Goal: Find specific page/section: Find specific page/section

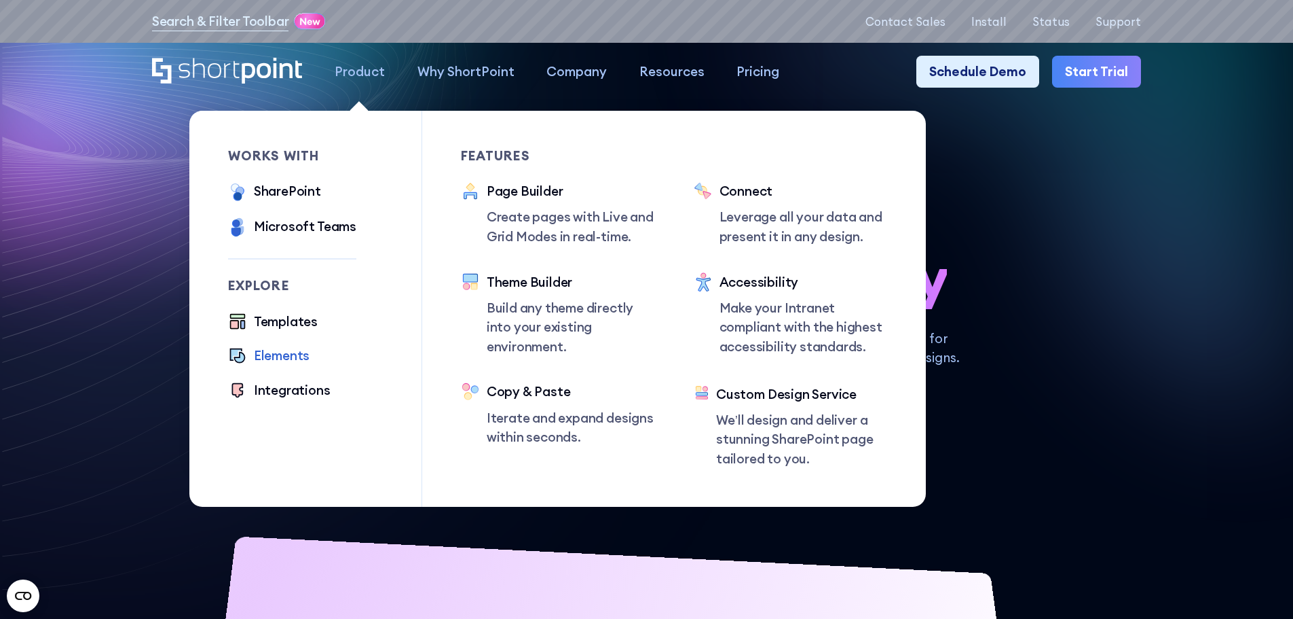
click at [267, 365] on div "Elements" at bounding box center [282, 356] width 56 height 20
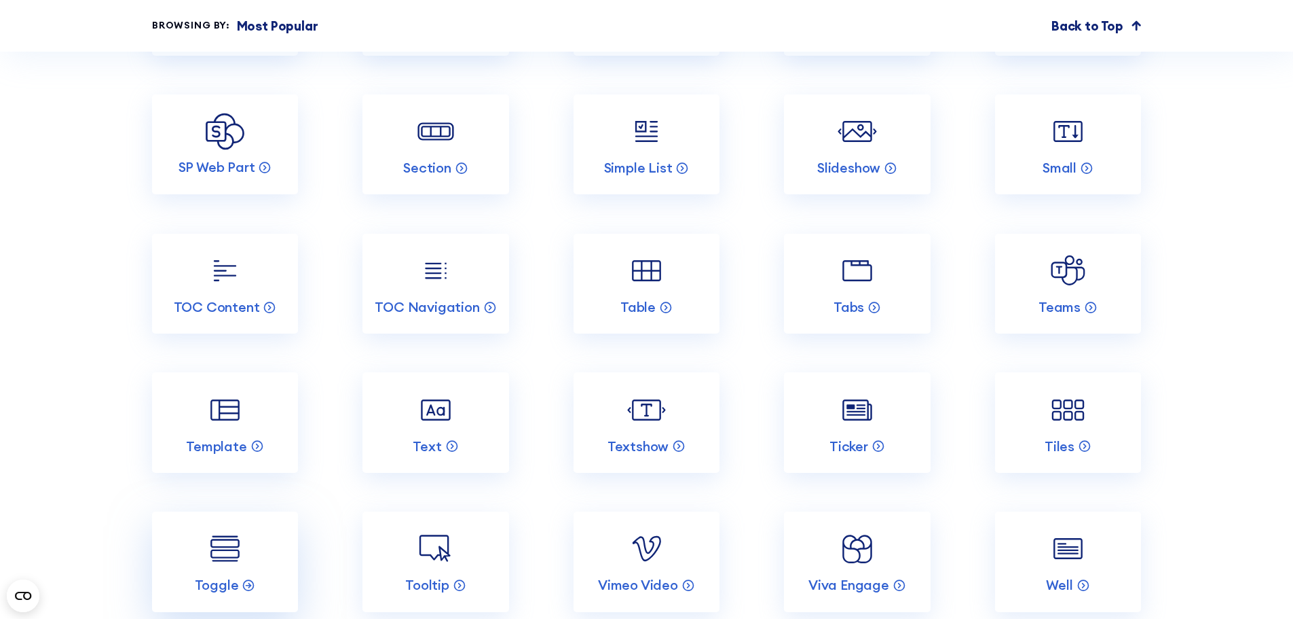
scroll to position [2816, 0]
click at [206, 127] on link "SP Web Part" at bounding box center [225, 145] width 146 height 100
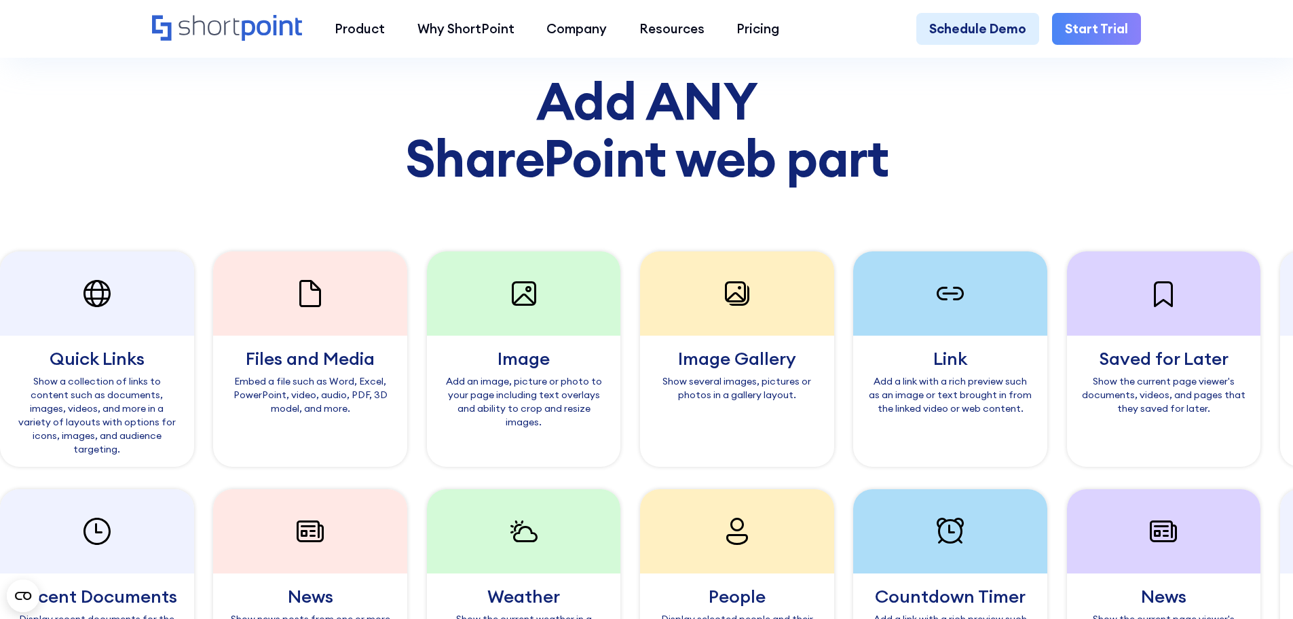
scroll to position [1134, 0]
